Goal: Find contact information: Find contact information

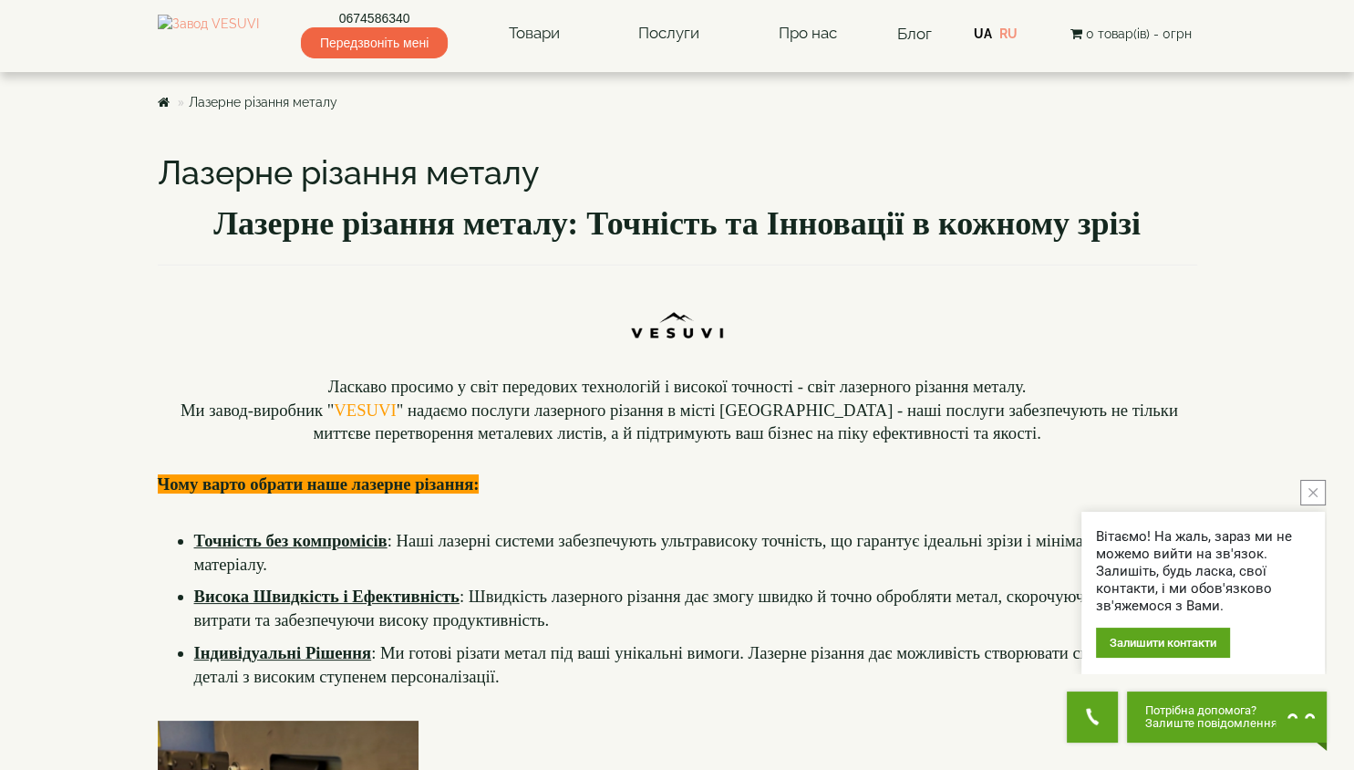
click at [1311, 489] on icon "close button" at bounding box center [1313, 492] width 9 height 9
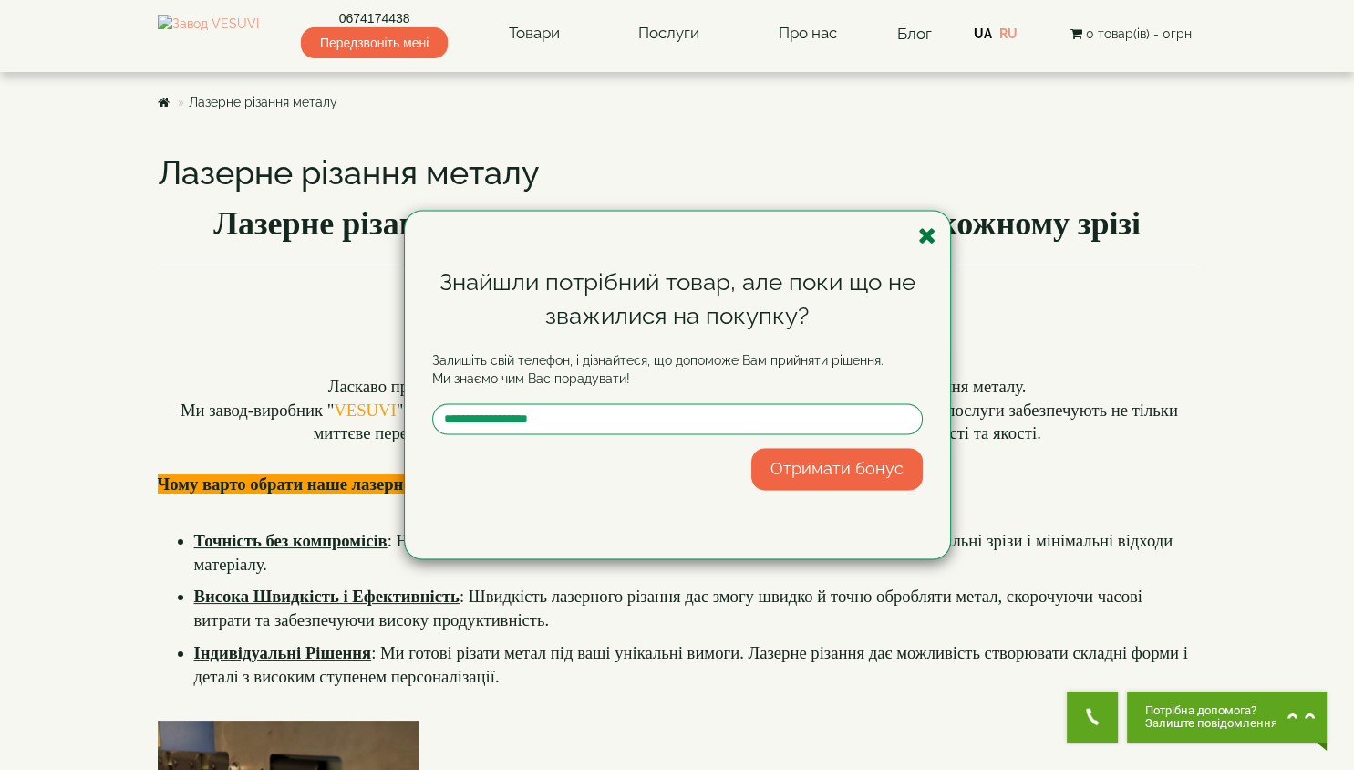
click at [927, 236] on icon "button" at bounding box center [927, 235] width 18 height 23
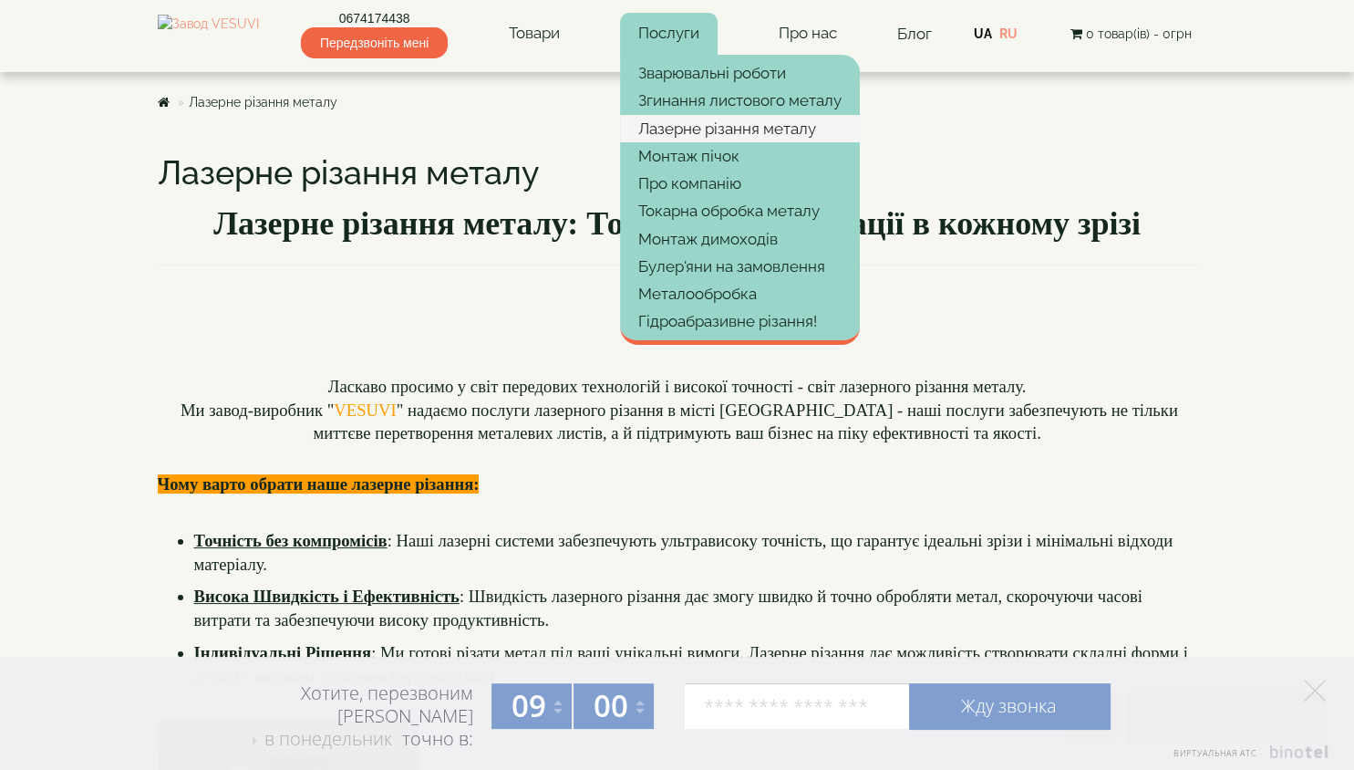
click at [712, 122] on link "Лазерне різання металу" at bounding box center [740, 128] width 240 height 27
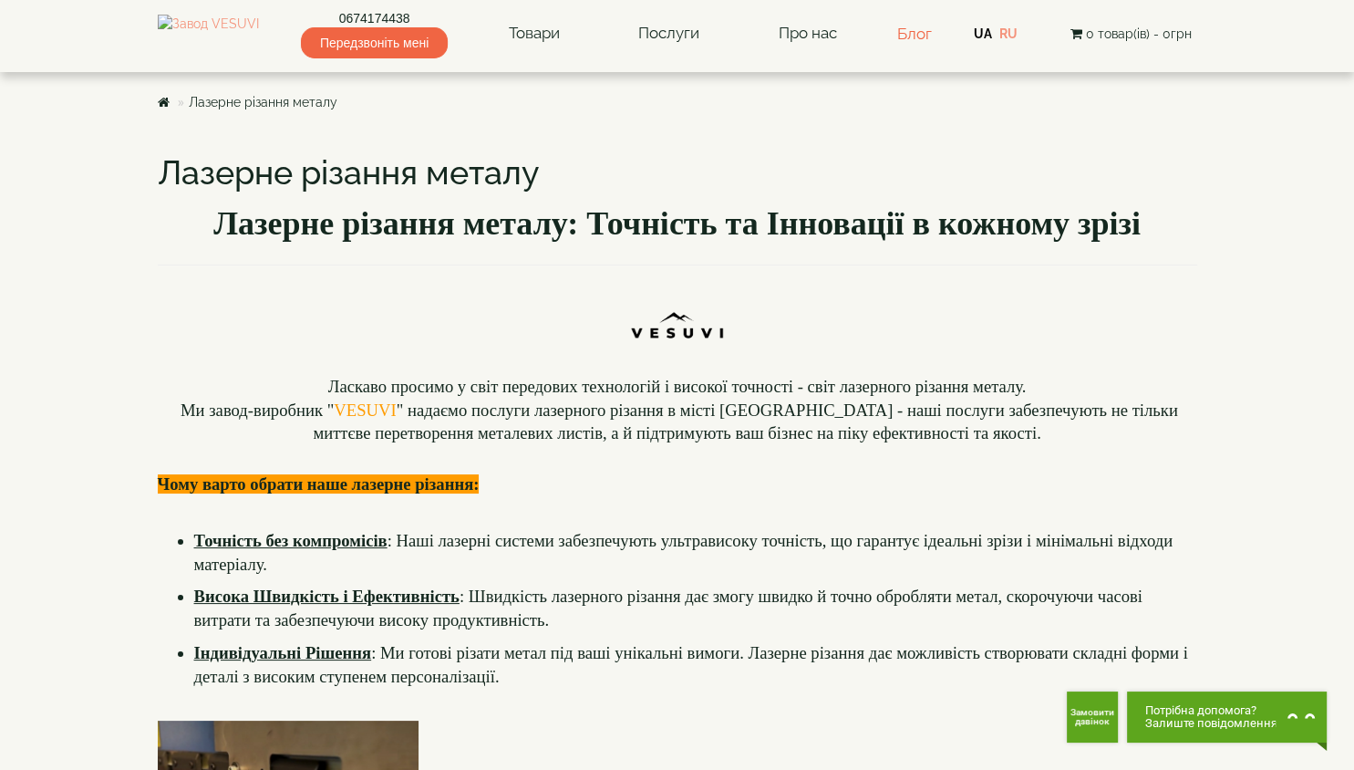
click at [932, 31] on link "Блог" at bounding box center [914, 34] width 35 height 18
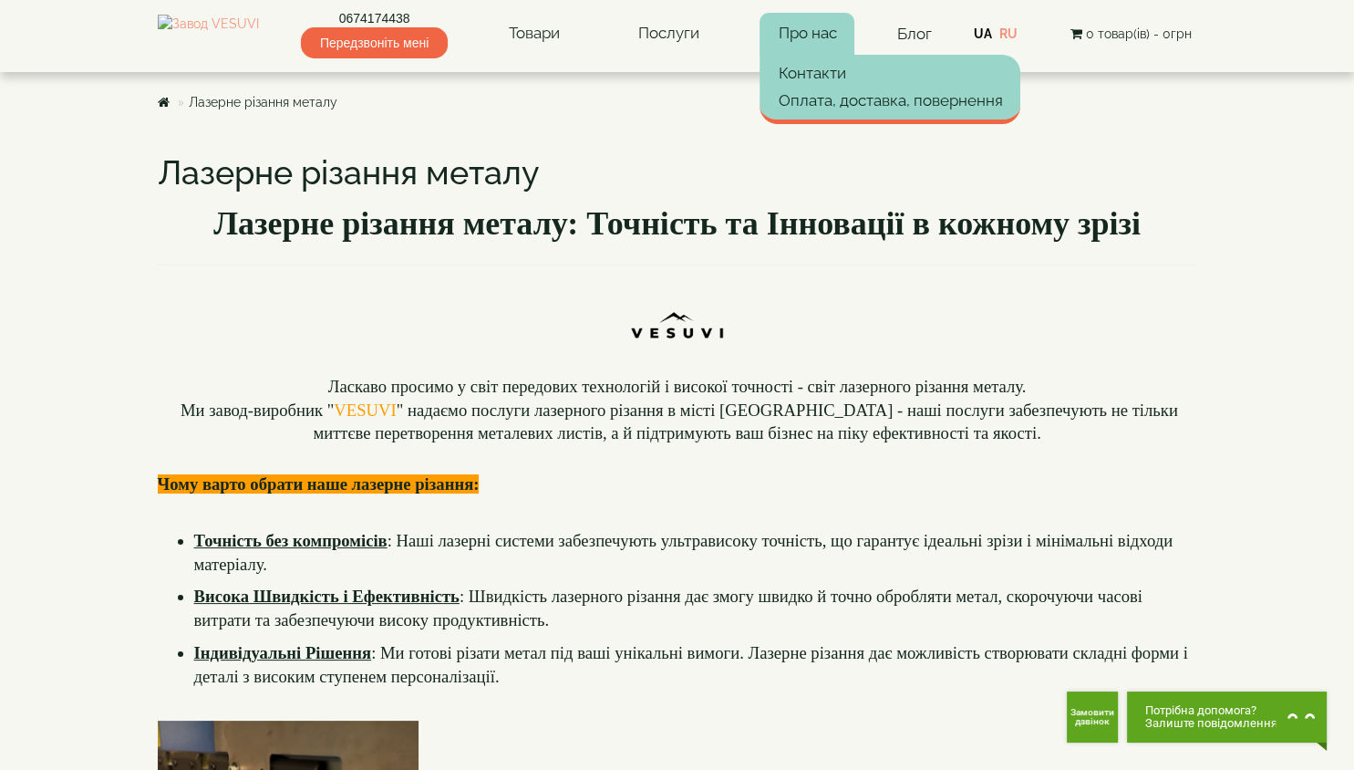
click at [839, 31] on link "Про нас" at bounding box center [807, 34] width 95 height 42
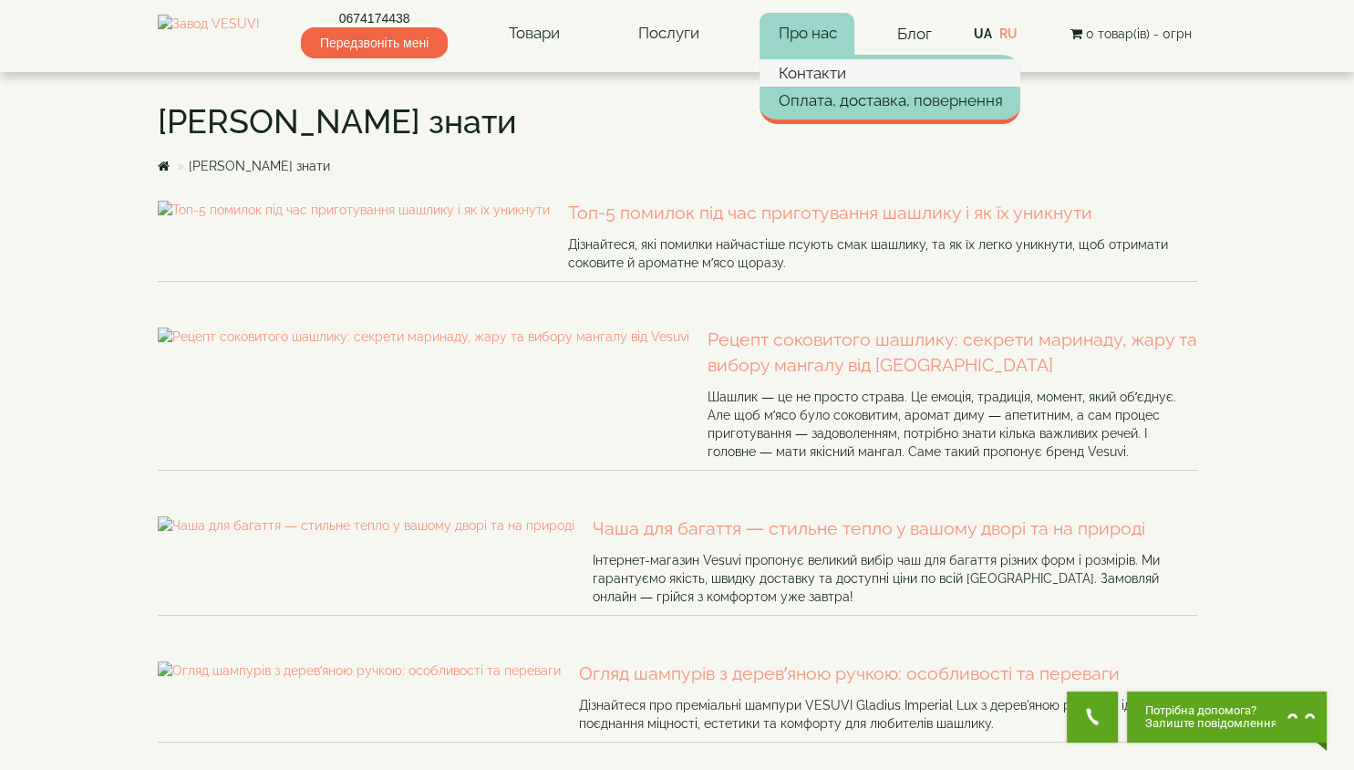
click at [834, 78] on link "Контакти" at bounding box center [890, 72] width 261 height 27
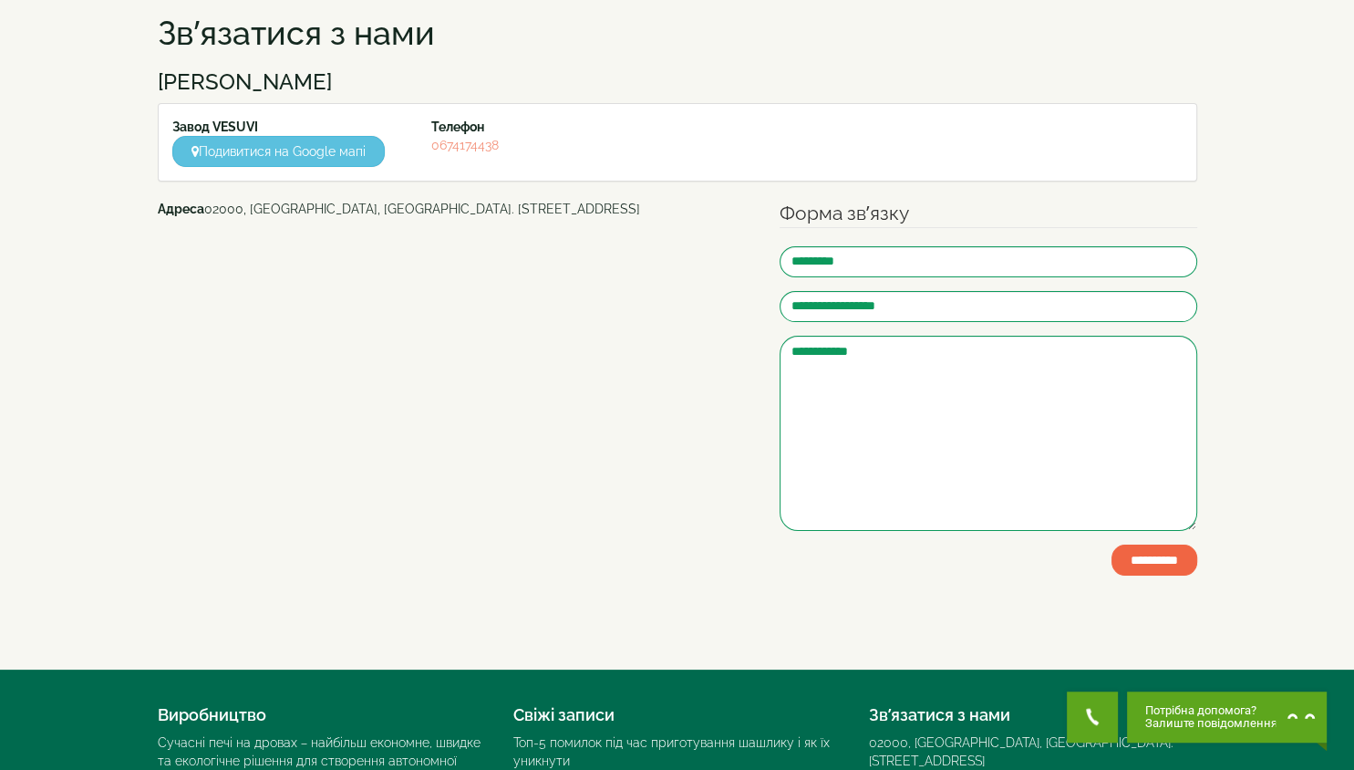
scroll to position [65, 0]
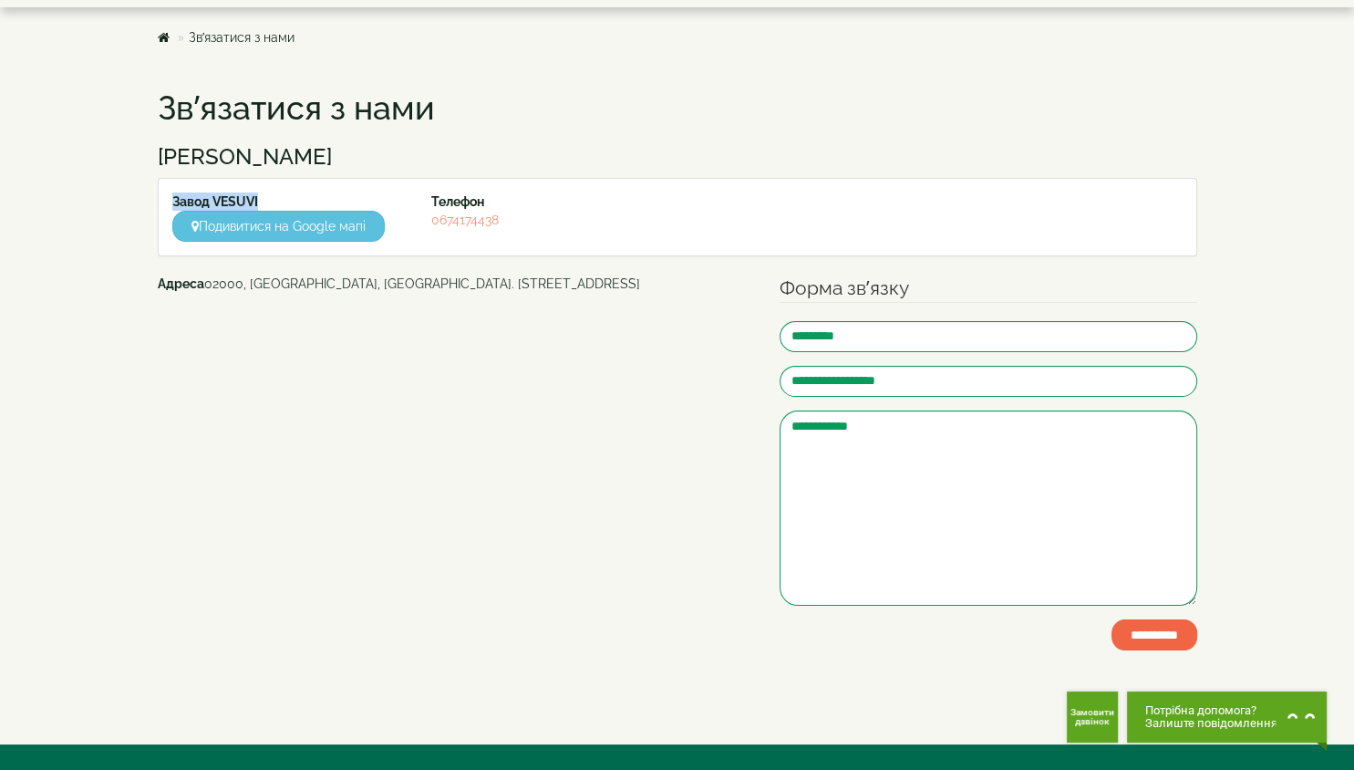
drag, startPoint x: 171, startPoint y: 202, endPoint x: 261, endPoint y: 196, distance: 89.6
click at [261, 196] on div "Завод VESUVI Подивитися на Google мапі" at bounding box center [289, 216] width 260 height 49
copy strong "Завод VESUVI"
